Goal: Information Seeking & Learning: Find specific fact

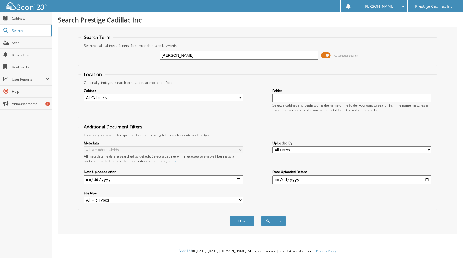
type input "dimambro"
click at [261, 216] on button "Search" at bounding box center [273, 221] width 25 height 10
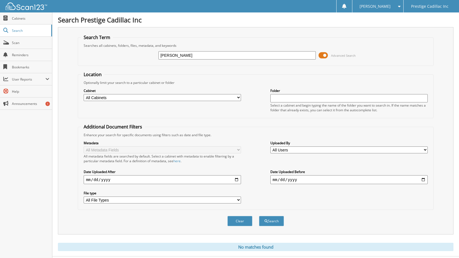
type input "Dimambro"
click at [259, 216] on button "Search" at bounding box center [271, 221] width 25 height 10
drag, startPoint x: 183, startPoint y: 56, endPoint x: 38, endPoint y: 82, distance: 146.8
click at [39, 82] on body "Danielle S. Settings Logout Prestige Cadillac Inc Close Cabinets Search" at bounding box center [229, 135] width 459 height 270
type input "thomas dimambro"
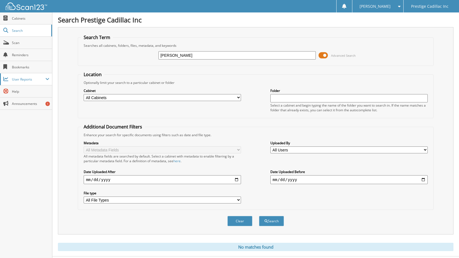
click at [259, 216] on button "Search" at bounding box center [271, 221] width 25 height 10
drag, startPoint x: 195, startPoint y: 57, endPoint x: 80, endPoint y: 61, distance: 115.2
click at [80, 61] on fieldset "Search Term Searches all cabinets, folders, files, metadata, and keywords thoma…" at bounding box center [255, 50] width 355 height 32
type input "56108962"
click at [259, 216] on button "Search" at bounding box center [271, 221] width 25 height 10
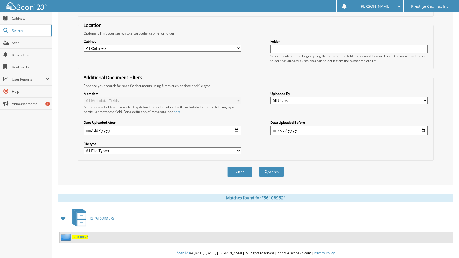
scroll to position [51, 0]
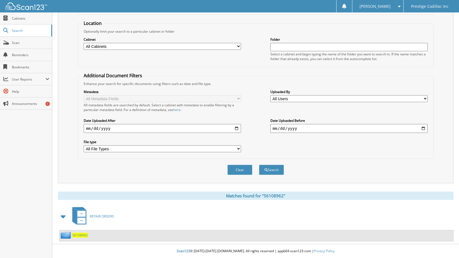
click at [81, 234] on span "56108962" at bounding box center [80, 235] width 16 height 5
